Goal: Transaction & Acquisition: Subscribe to service/newsletter

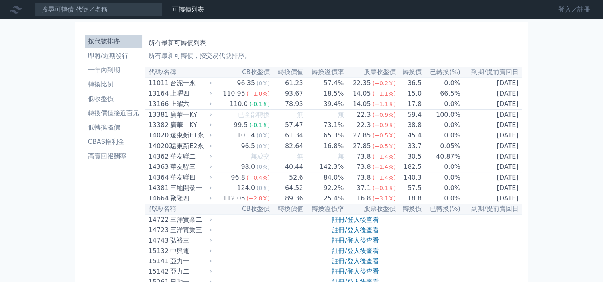
click at [564, 11] on link "登入／註冊" at bounding box center [574, 9] width 45 height 13
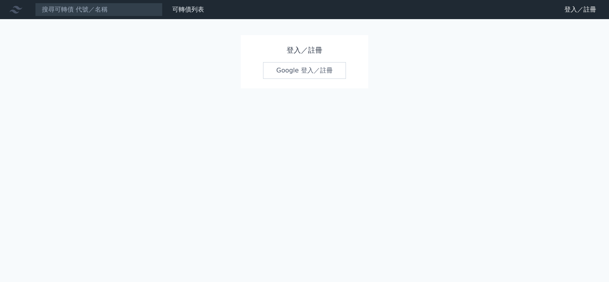
click at [314, 75] on link "Google 登入／註冊" at bounding box center [304, 70] width 83 height 17
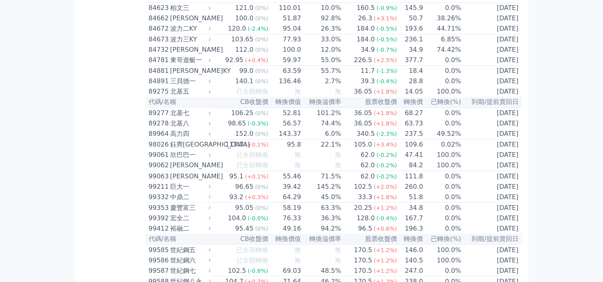
scroll to position [4302, 0]
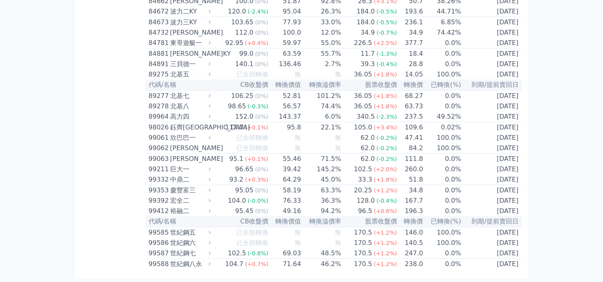
scroll to position [4660, 0]
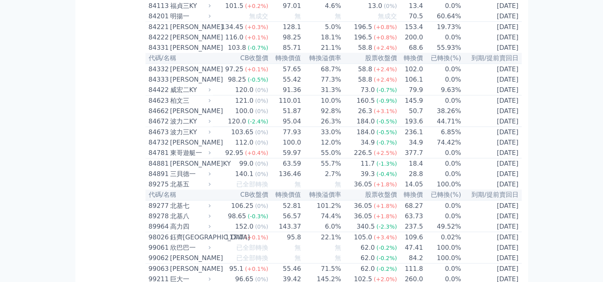
scroll to position [4780, 0]
